Goal: Information Seeking & Learning: Learn about a topic

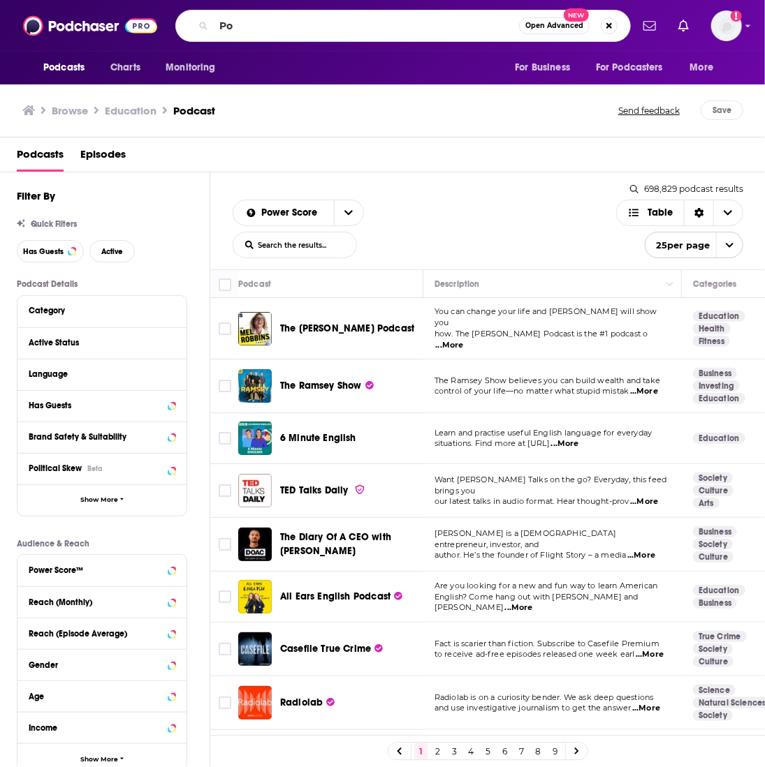
type input "P"
type input "Eye on AI"
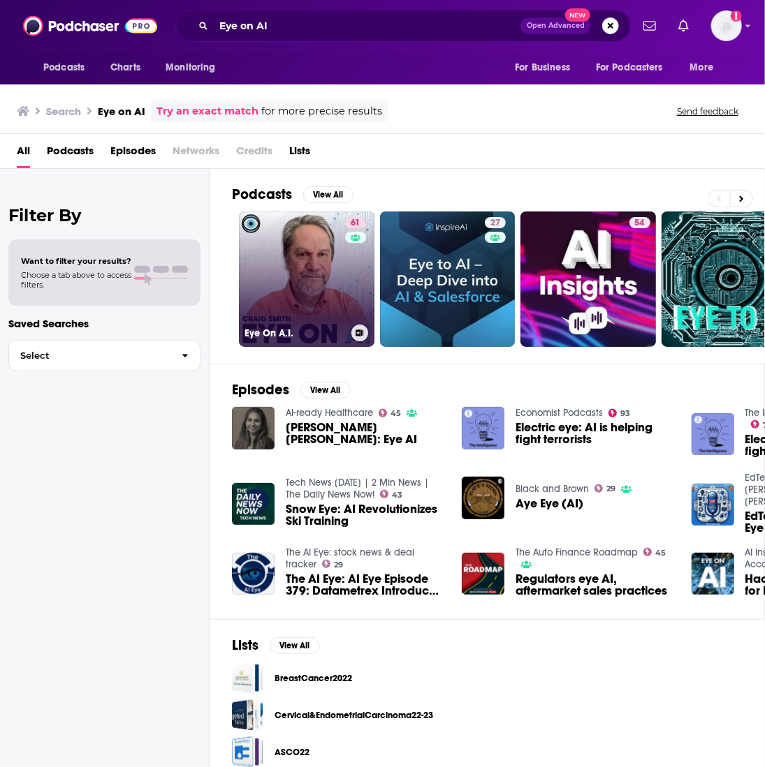
click at [297, 262] on link "61 Eye On A.I." at bounding box center [306, 279] width 135 height 135
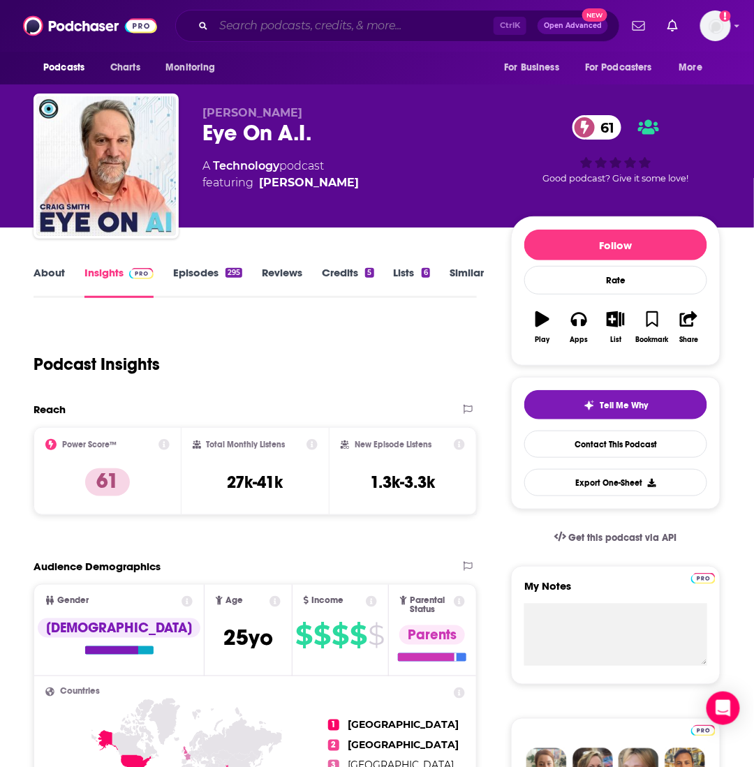
click at [306, 23] on input "Search podcasts, credits, & more..." at bounding box center [354, 26] width 280 height 22
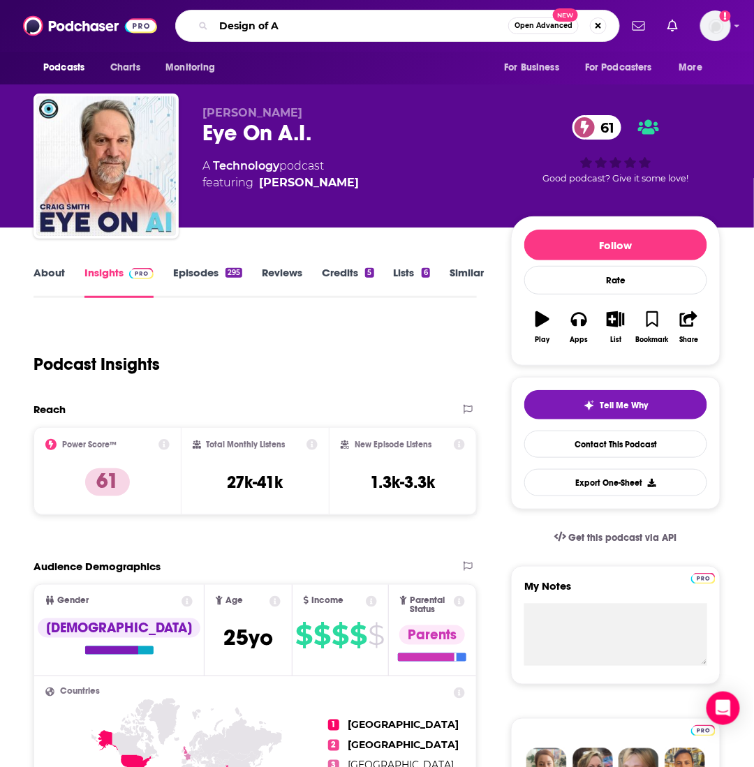
type input "Design of AI"
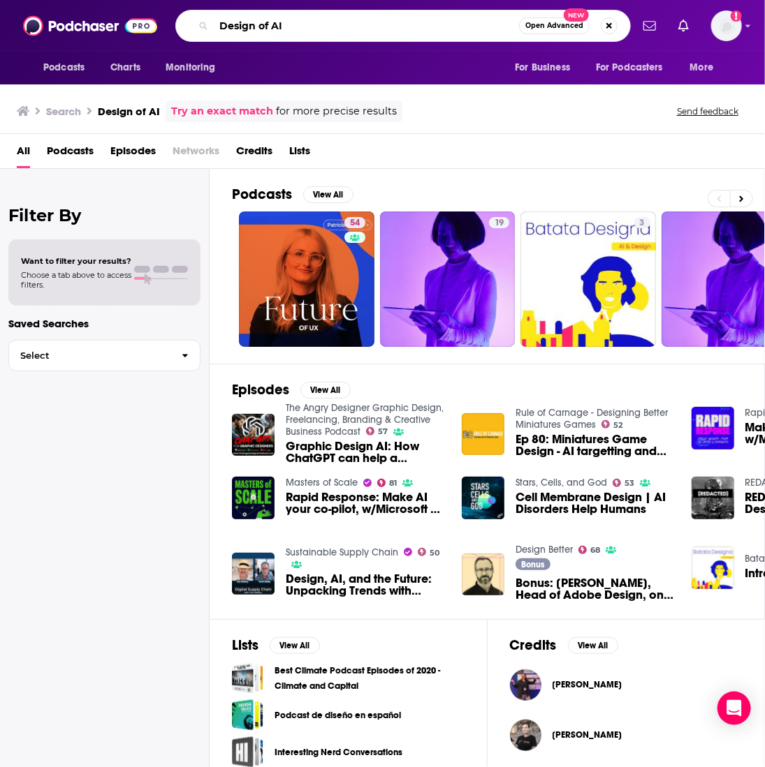
click at [396, 19] on input "Design of AI" at bounding box center [366, 26] width 305 height 22
click at [324, 18] on input "Design of AI" at bounding box center [366, 26] width 305 height 22
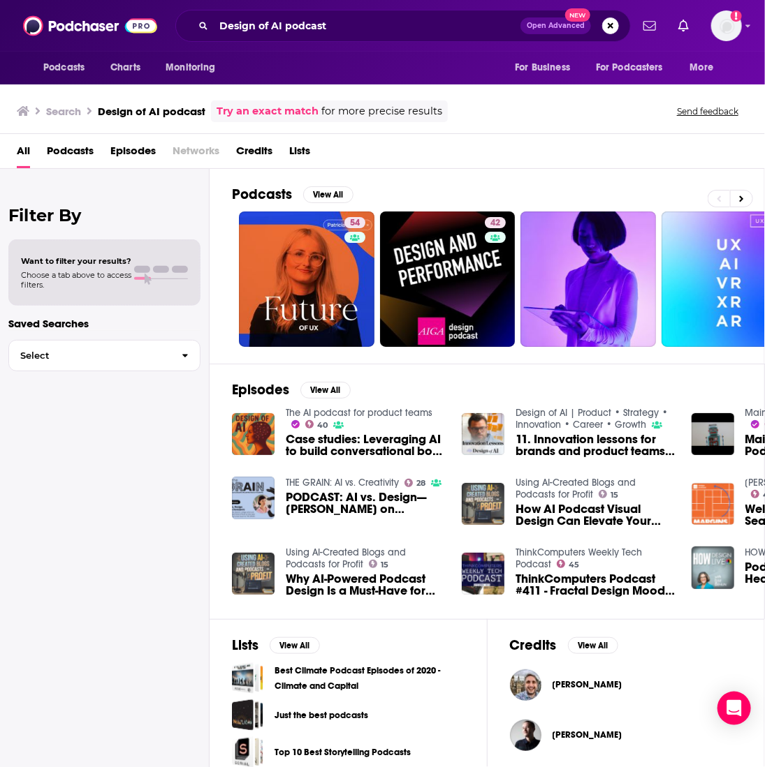
click at [49, 158] on span "Podcasts" at bounding box center [70, 154] width 47 height 29
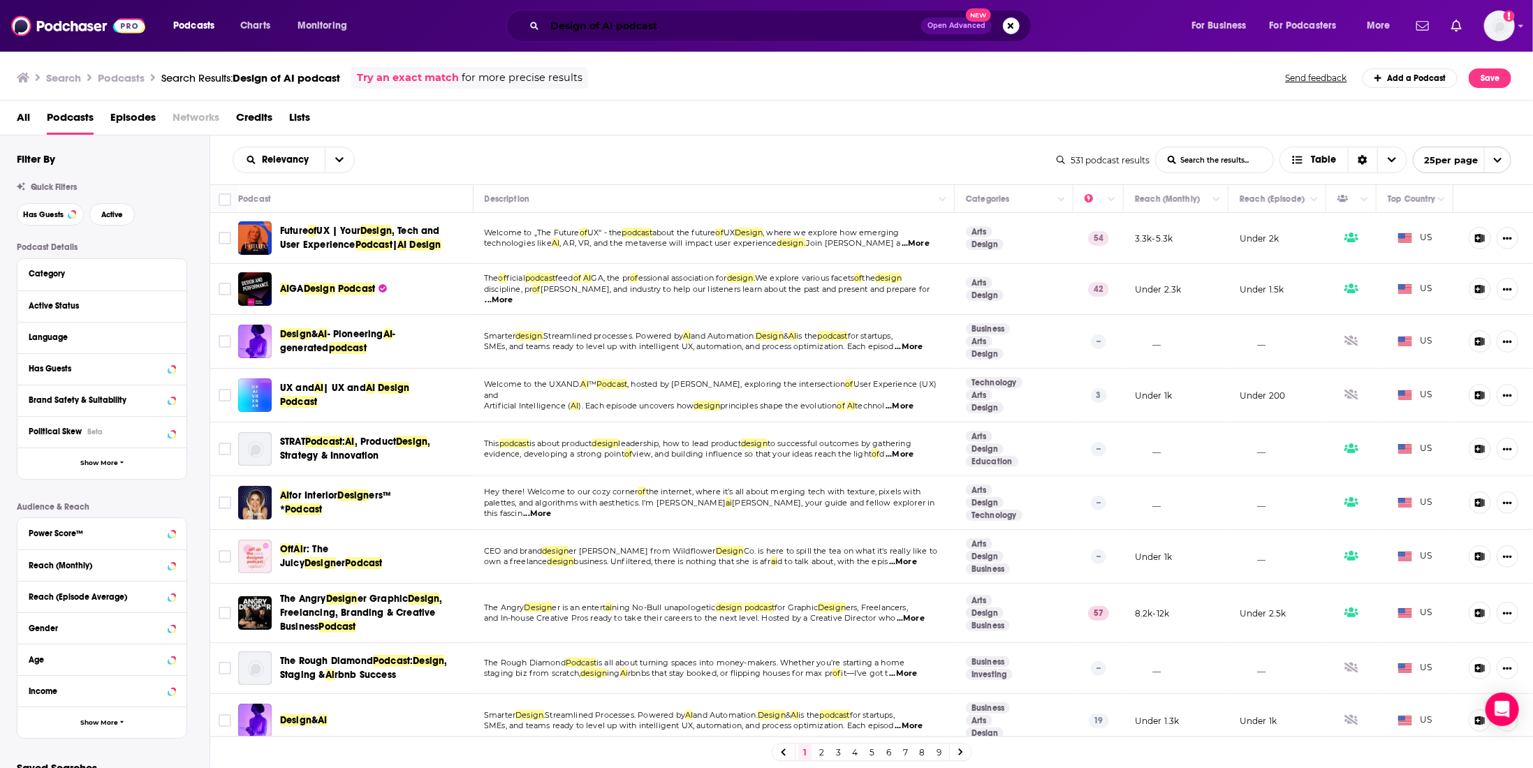
click at [626, 27] on input "Design of AI podcast" at bounding box center [733, 26] width 376 height 22
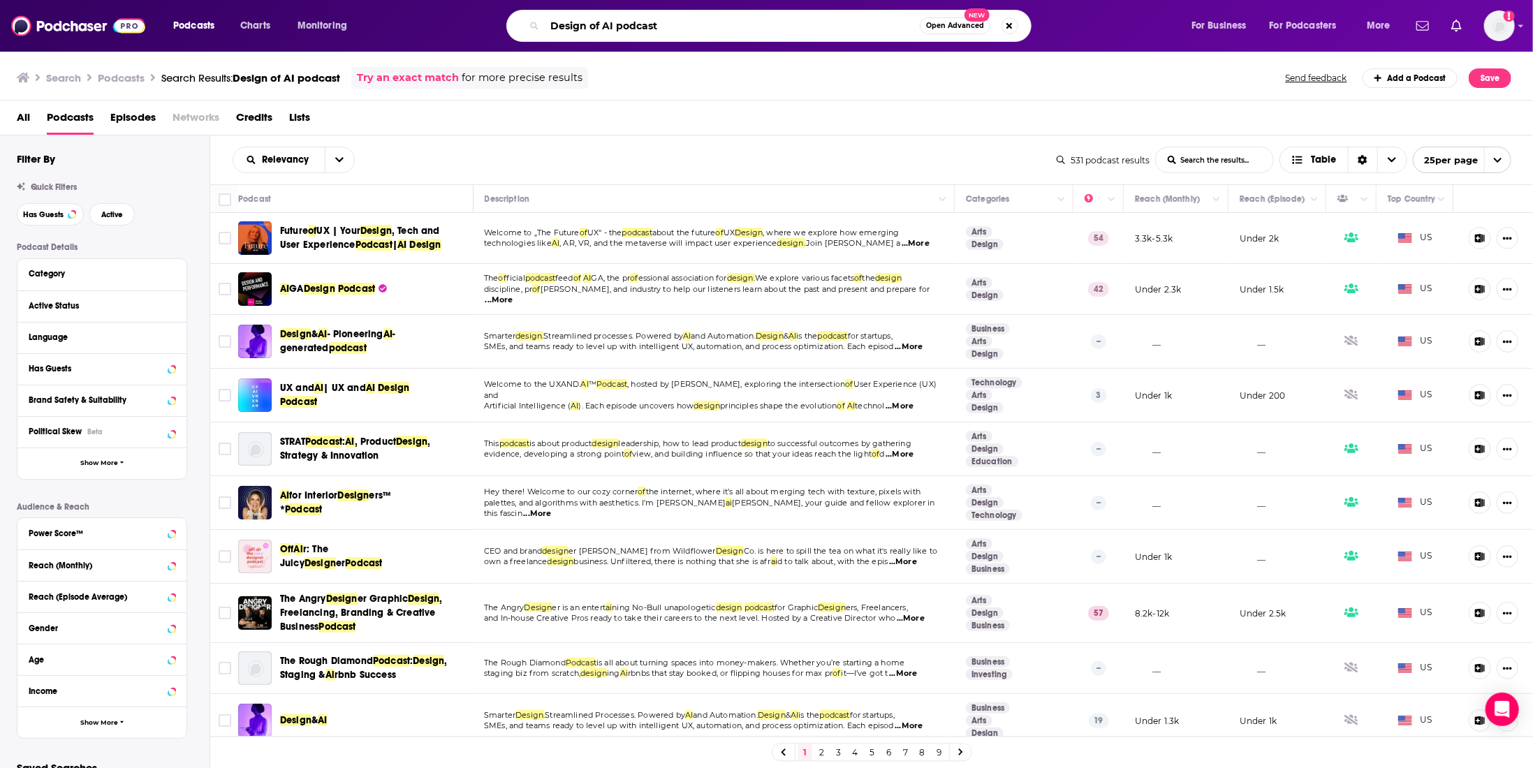
click at [626, 27] on input "Design of AI podcast" at bounding box center [732, 26] width 375 height 22
type input "Design of AI"
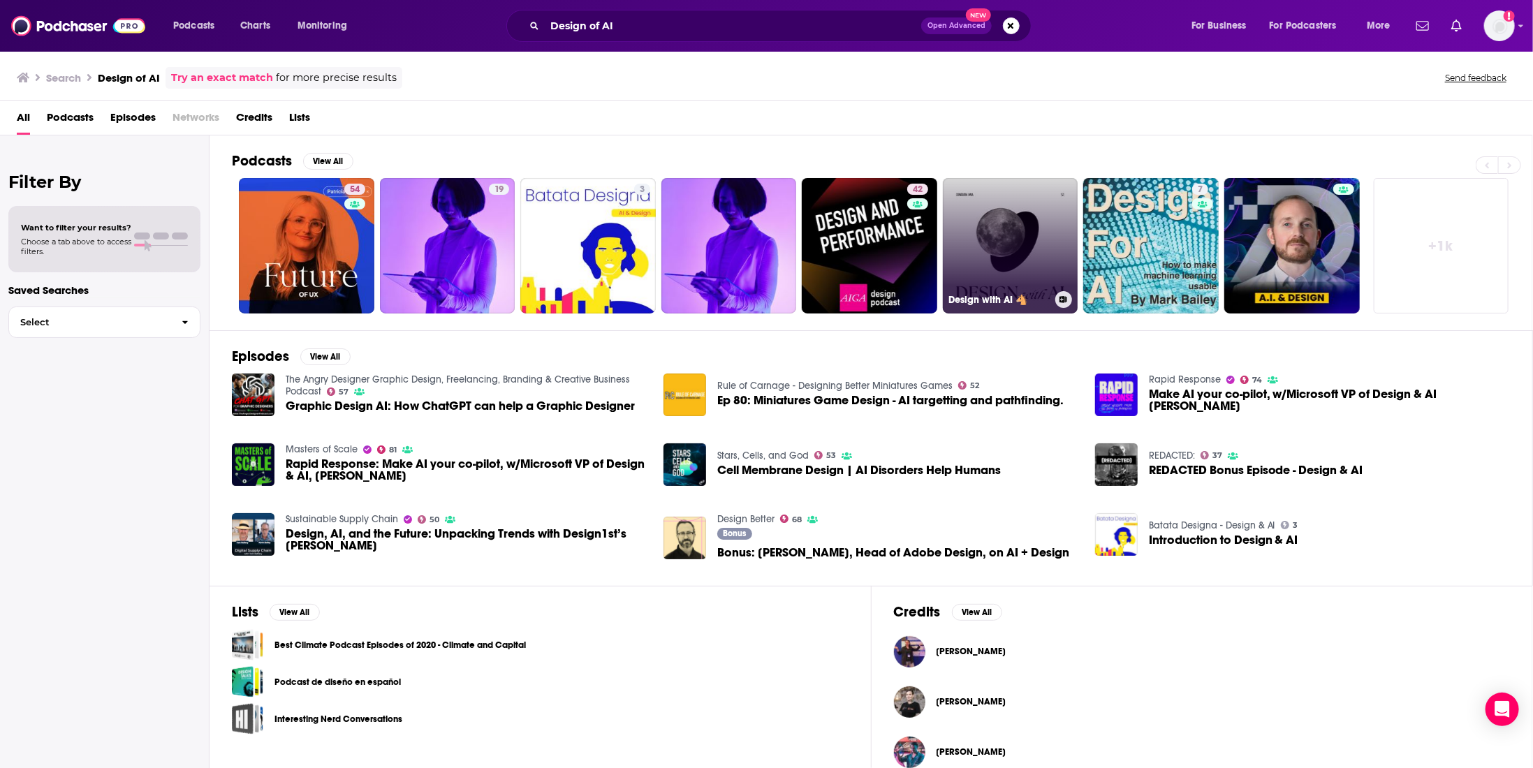
click at [764, 230] on link "Design with AI 🐴" at bounding box center [1010, 245] width 135 height 135
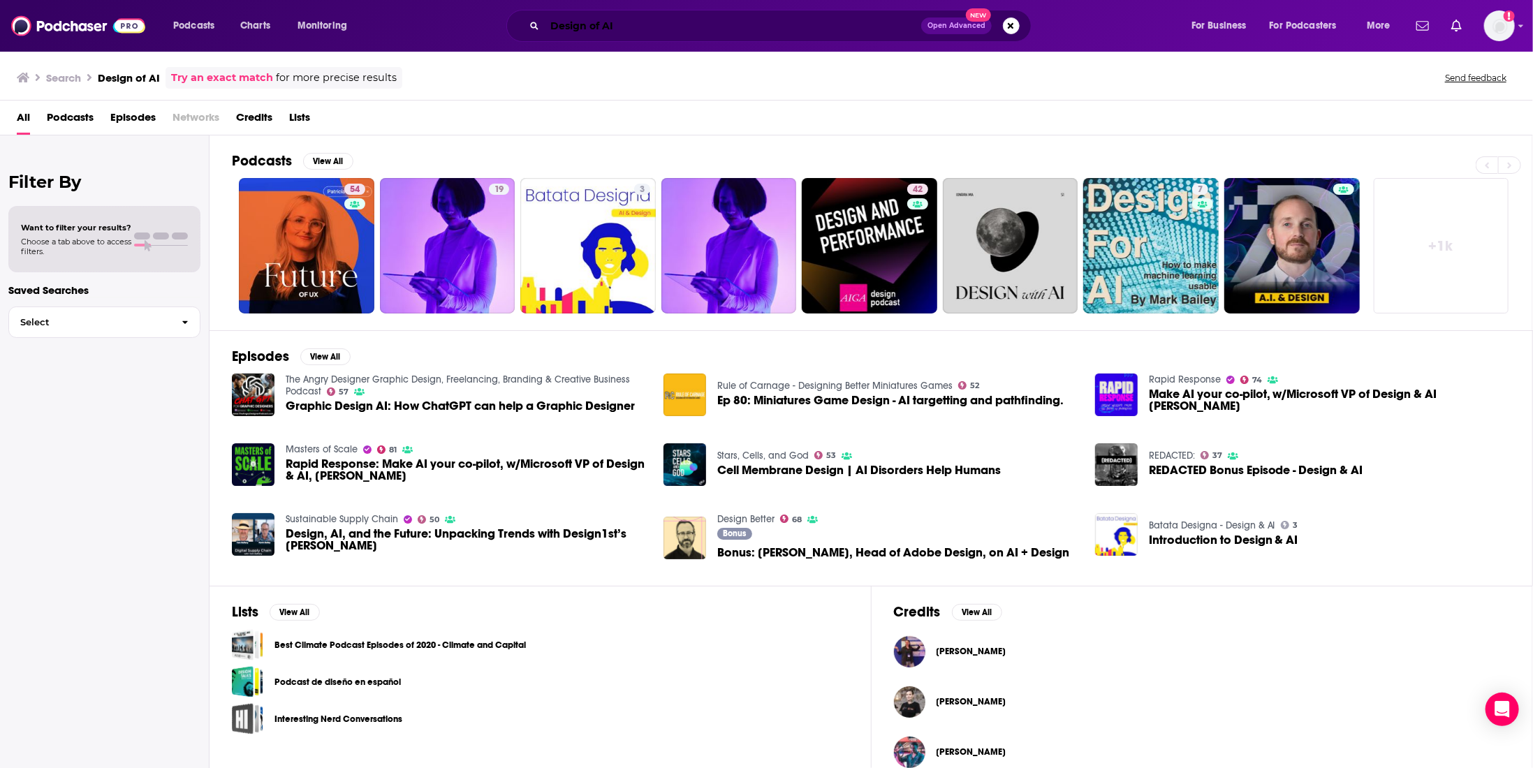
click at [749, 22] on input "Design of AI" at bounding box center [733, 26] width 376 height 22
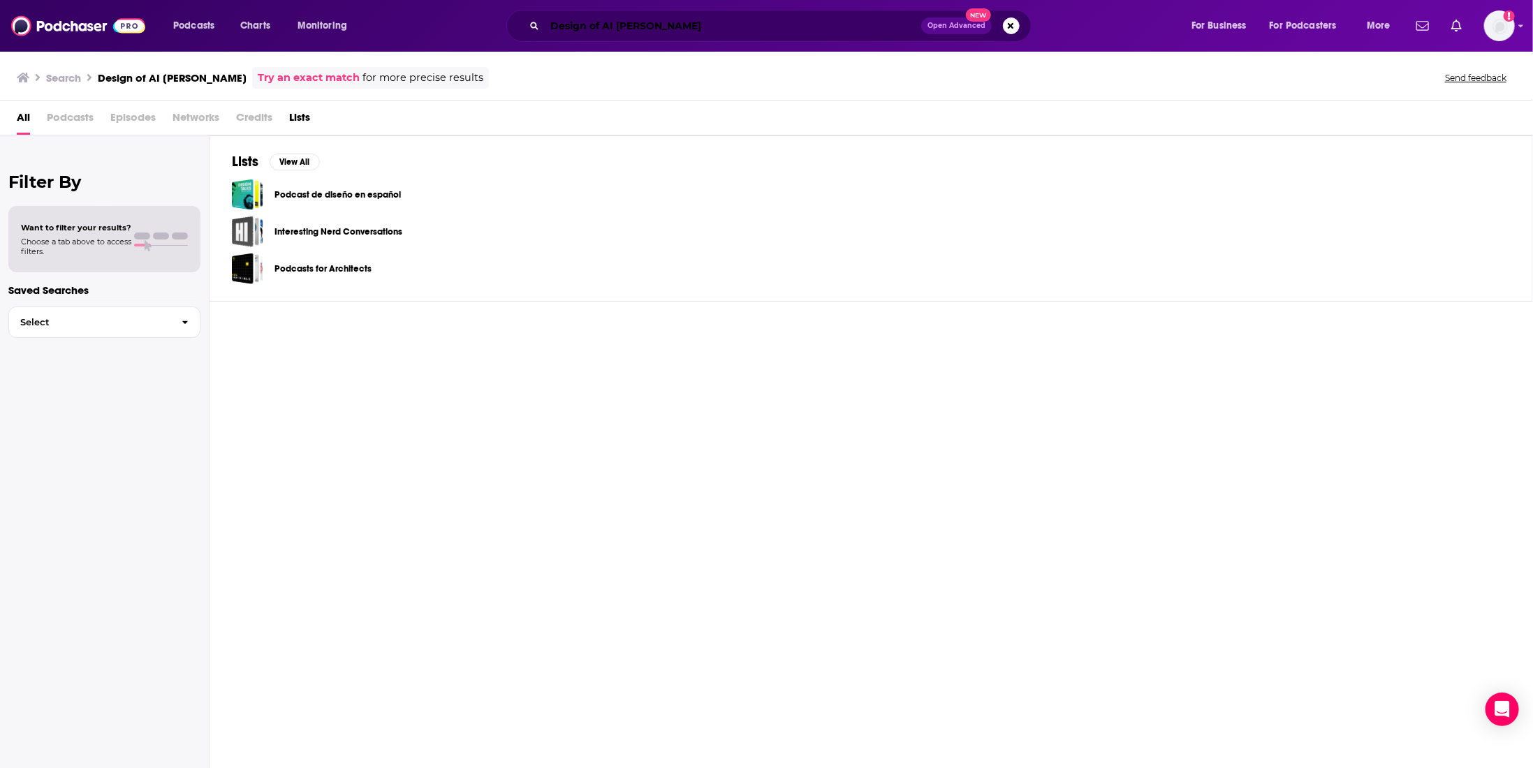
click at [676, 24] on input "Design of AI Brittany Hobs" at bounding box center [733, 26] width 376 height 22
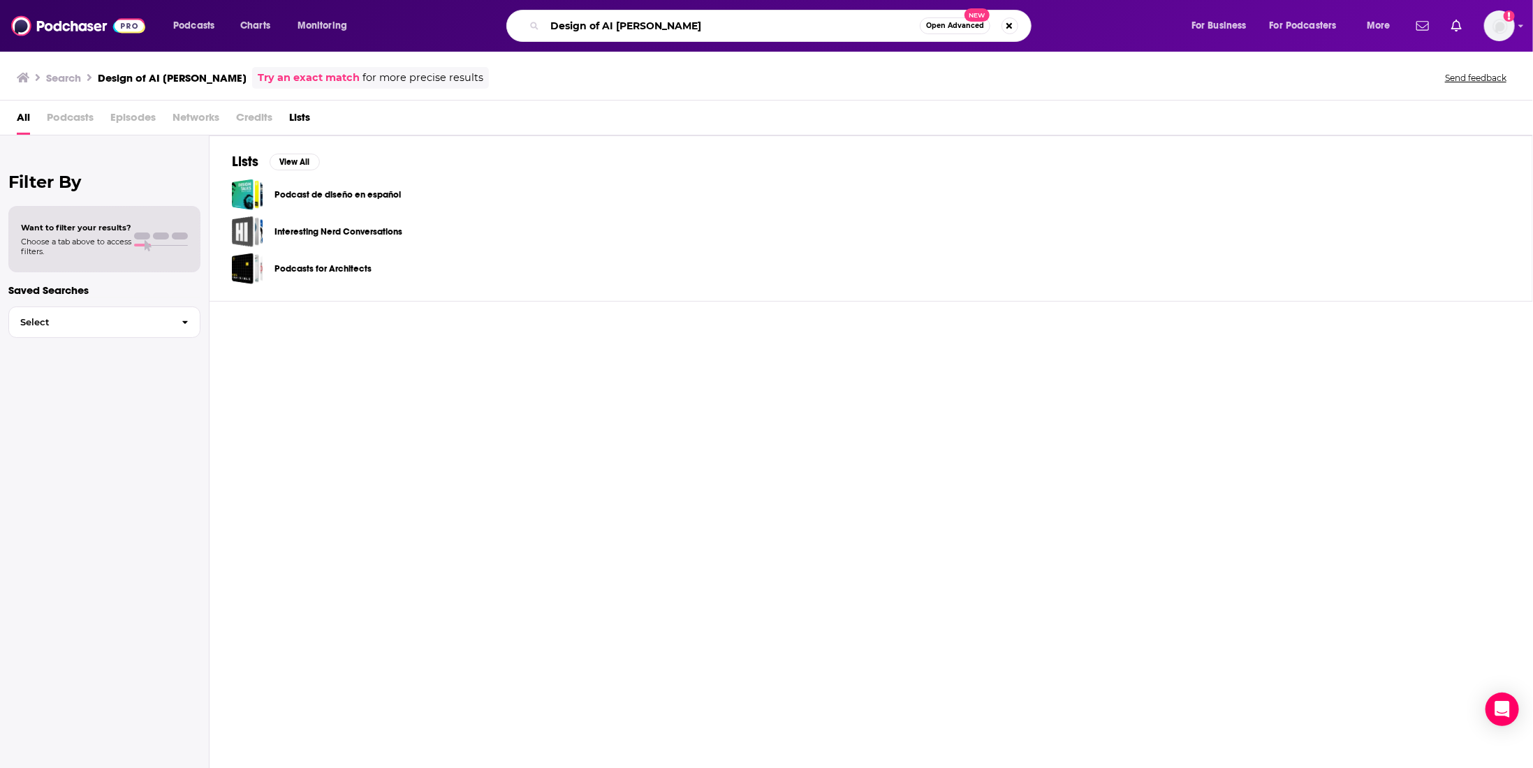
type input "Design of AI Brittany Hobbs"
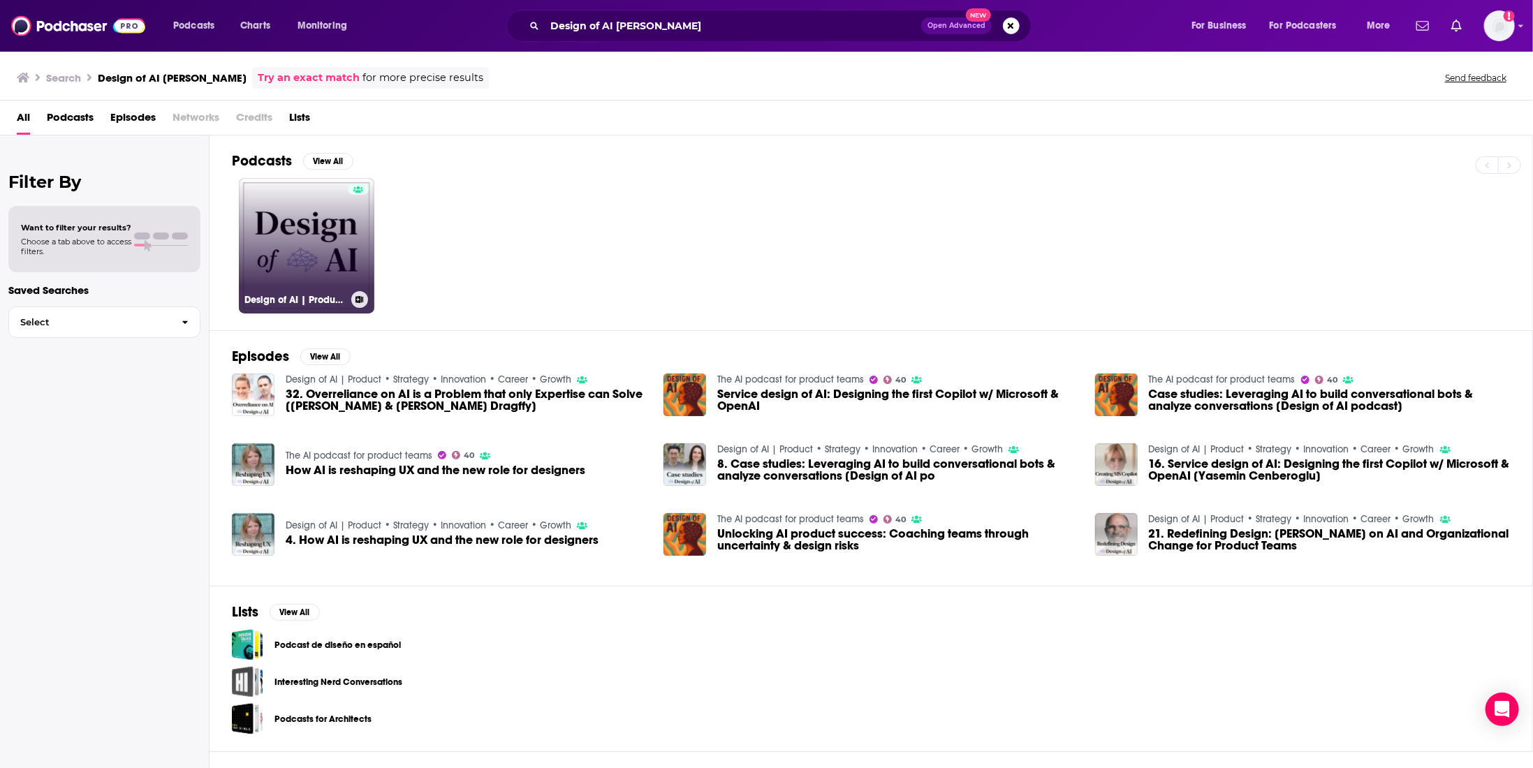
click at [309, 219] on link "Design of AI | Product • Strategy • Innovation • Career • Growth" at bounding box center [306, 245] width 135 height 135
